Goal: Find specific page/section: Find specific page/section

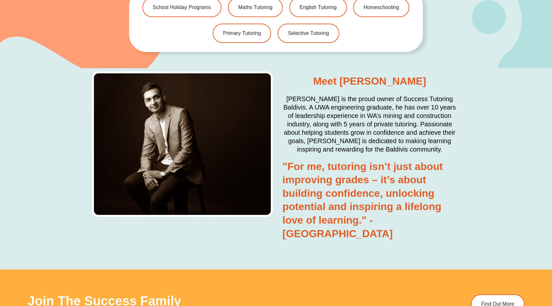
scroll to position [1434, 0]
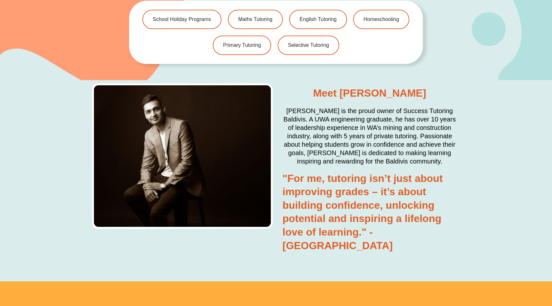
click at [329, 115] on h2 "[PERSON_NAME] is the proud owner of Success Tutoring Baldivis. A UWA engineerin…" at bounding box center [369, 136] width 174 height 59
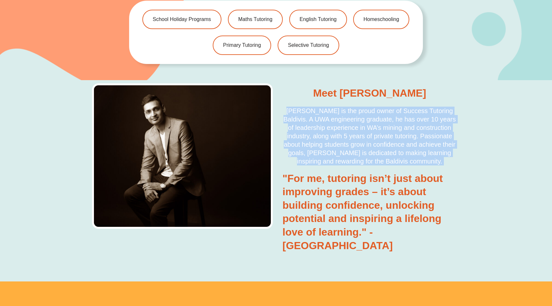
click at [329, 115] on h2 "[PERSON_NAME] is the proud owner of Success Tutoring Baldivis. A UWA engineerin…" at bounding box center [369, 136] width 174 height 59
click at [360, 123] on h2 "[PERSON_NAME] is the proud owner of Success Tutoring Baldivis. A UWA engineerin…" at bounding box center [369, 136] width 174 height 59
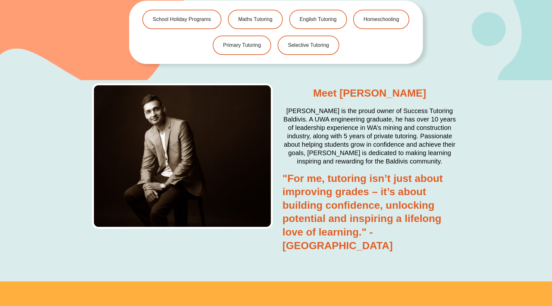
click at [345, 125] on h2 "[PERSON_NAME] is the proud owner of Success Tutoring Baldivis. A UWA engineerin…" at bounding box center [369, 136] width 174 height 59
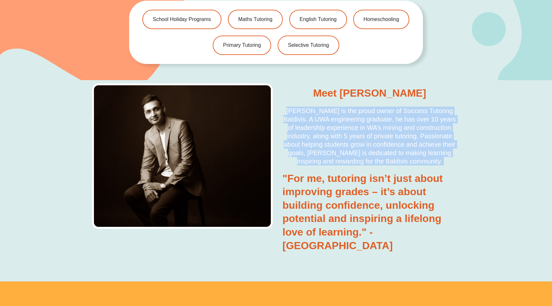
click at [345, 125] on h2 "[PERSON_NAME] is the proud owner of Success Tutoring Baldivis. A UWA engineerin…" at bounding box center [369, 136] width 174 height 59
click at [375, 125] on h2 "[PERSON_NAME] is the proud owner of Success Tutoring Baldivis. A UWA engineerin…" at bounding box center [369, 136] width 174 height 59
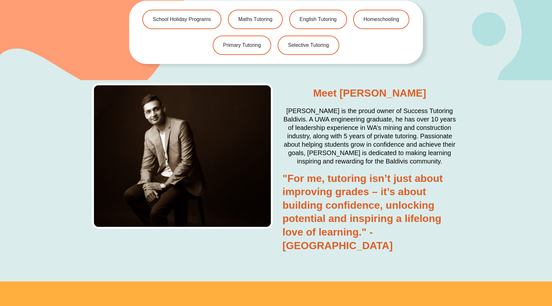
click at [347, 125] on h2 "[PERSON_NAME] is the proud owner of Success Tutoring Baldivis. A UWA engineerin…" at bounding box center [369, 136] width 174 height 59
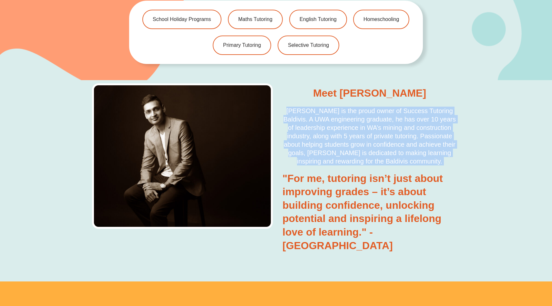
click at [347, 125] on h2 "[PERSON_NAME] is the proud owner of Success Tutoring Baldivis. A UWA engineerin…" at bounding box center [369, 136] width 174 height 59
click at [353, 126] on h2 "[PERSON_NAME] is the proud owner of Success Tutoring Baldivis. A UWA engineerin…" at bounding box center [369, 136] width 174 height 59
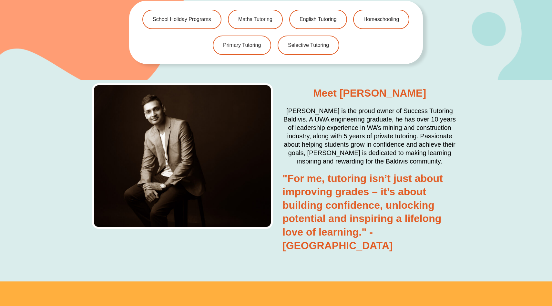
click at [366, 117] on h2 "[PERSON_NAME] is the proud owner of Success Tutoring Baldivis. A UWA engineerin…" at bounding box center [369, 136] width 174 height 59
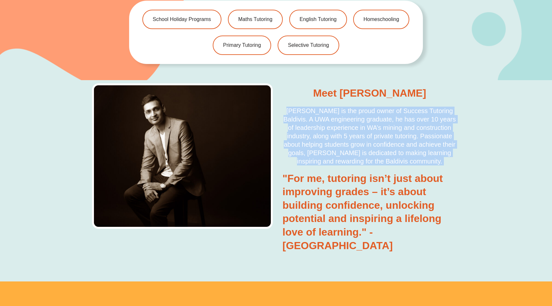
click at [366, 117] on h2 "[PERSON_NAME] is the proud owner of Success Tutoring Baldivis. A UWA engineerin…" at bounding box center [369, 136] width 174 height 59
click at [375, 117] on h2 "[PERSON_NAME] is the proud owner of Success Tutoring Baldivis. A UWA engineerin…" at bounding box center [369, 136] width 174 height 59
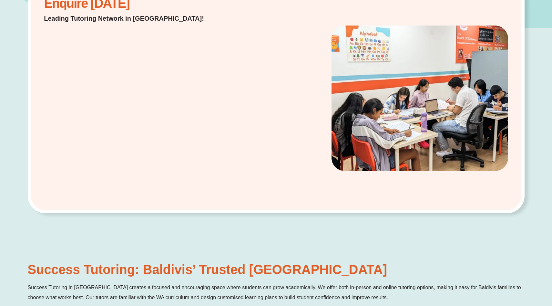
scroll to position [0, 0]
